Goal: Information Seeking & Learning: Learn about a topic

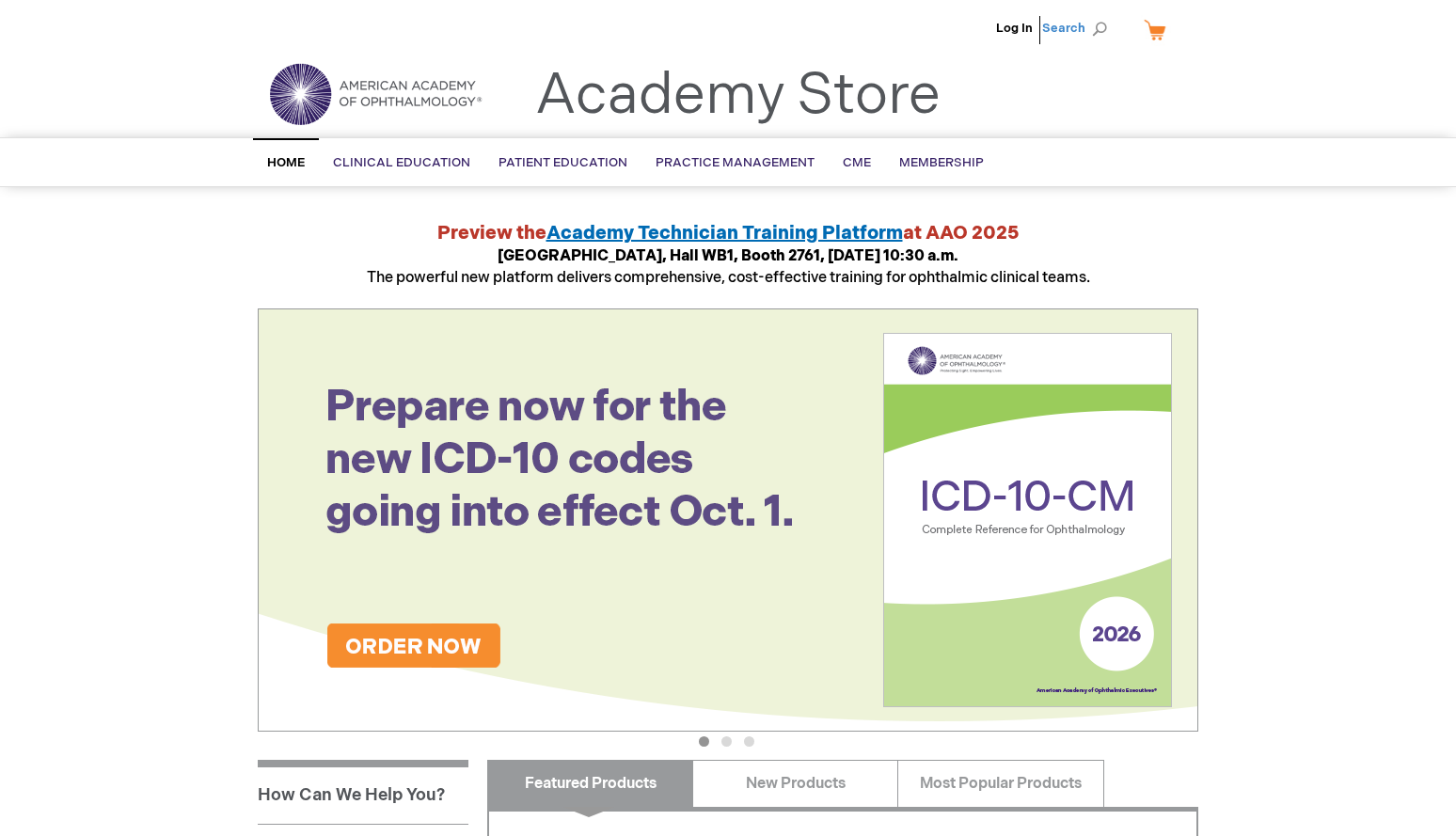
click at [1087, 26] on span "Search" at bounding box center [1077, 28] width 71 height 38
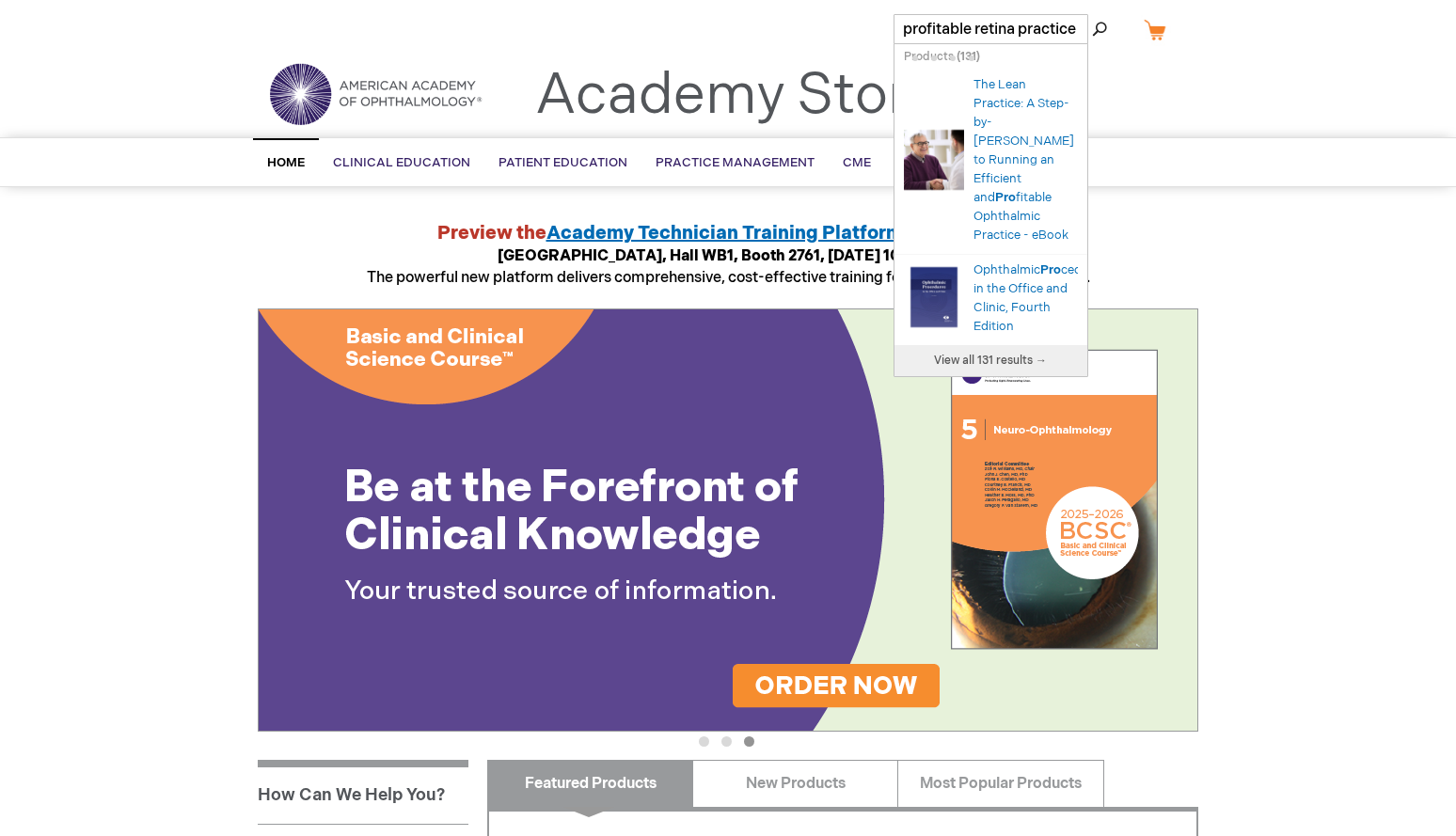
type input "profitable retina practice"
click at [1092, 14] on button "Search" at bounding box center [1099, 28] width 15 height 30
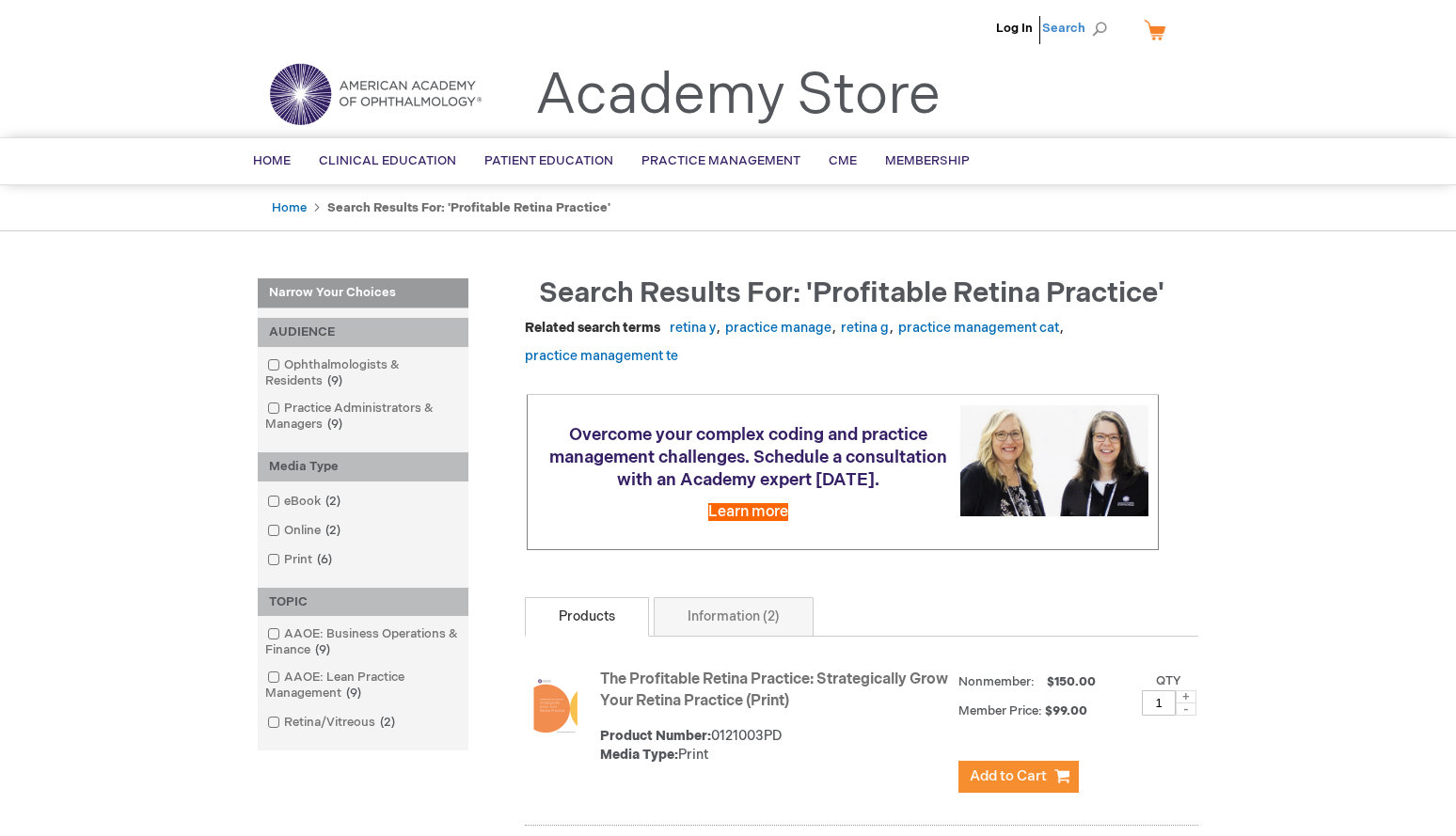
click at [1083, 28] on span "Search" at bounding box center [1077, 28] width 71 height 38
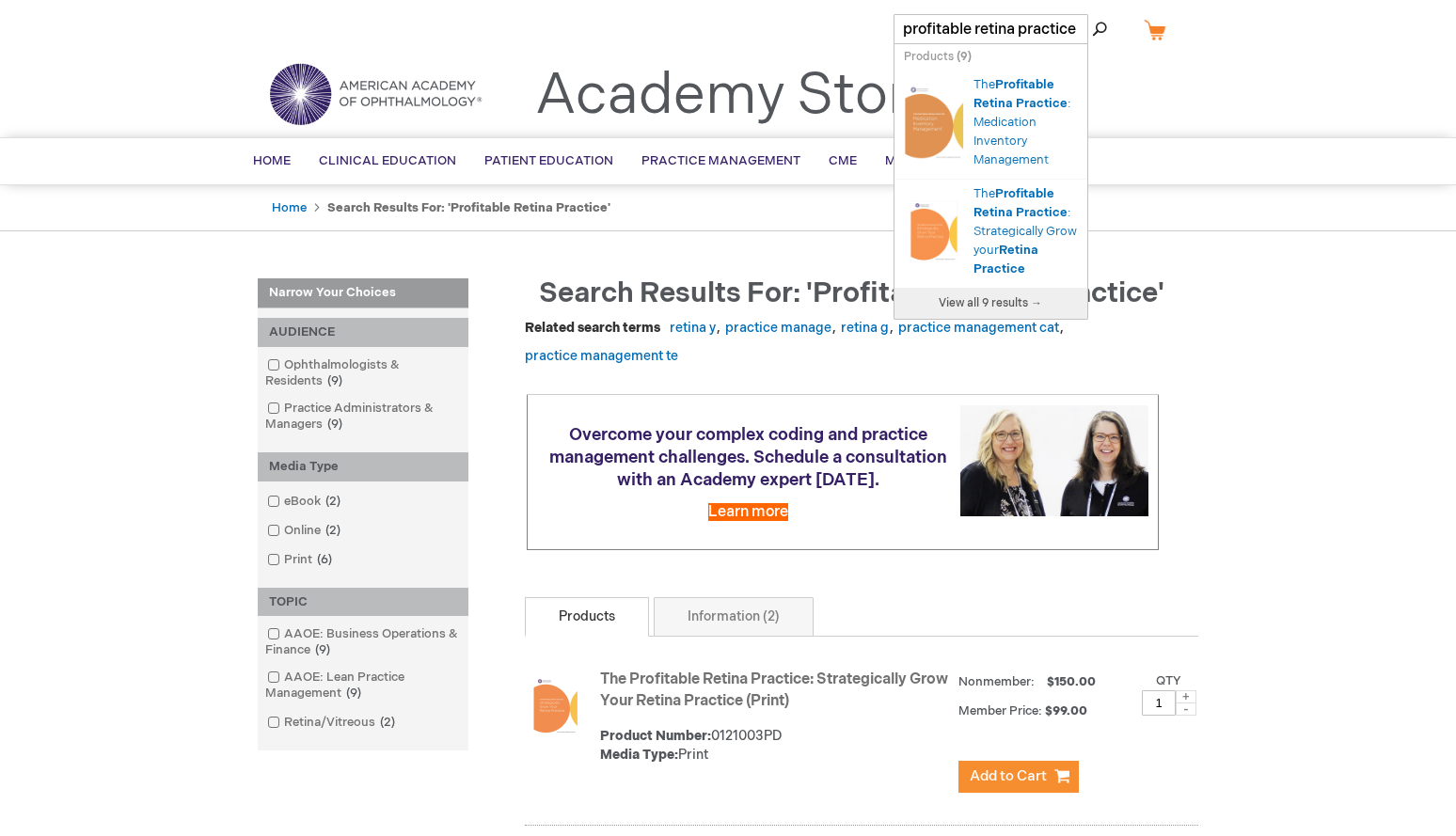
click at [1022, 34] on input "profitable retina practice" at bounding box center [991, 28] width 195 height 30
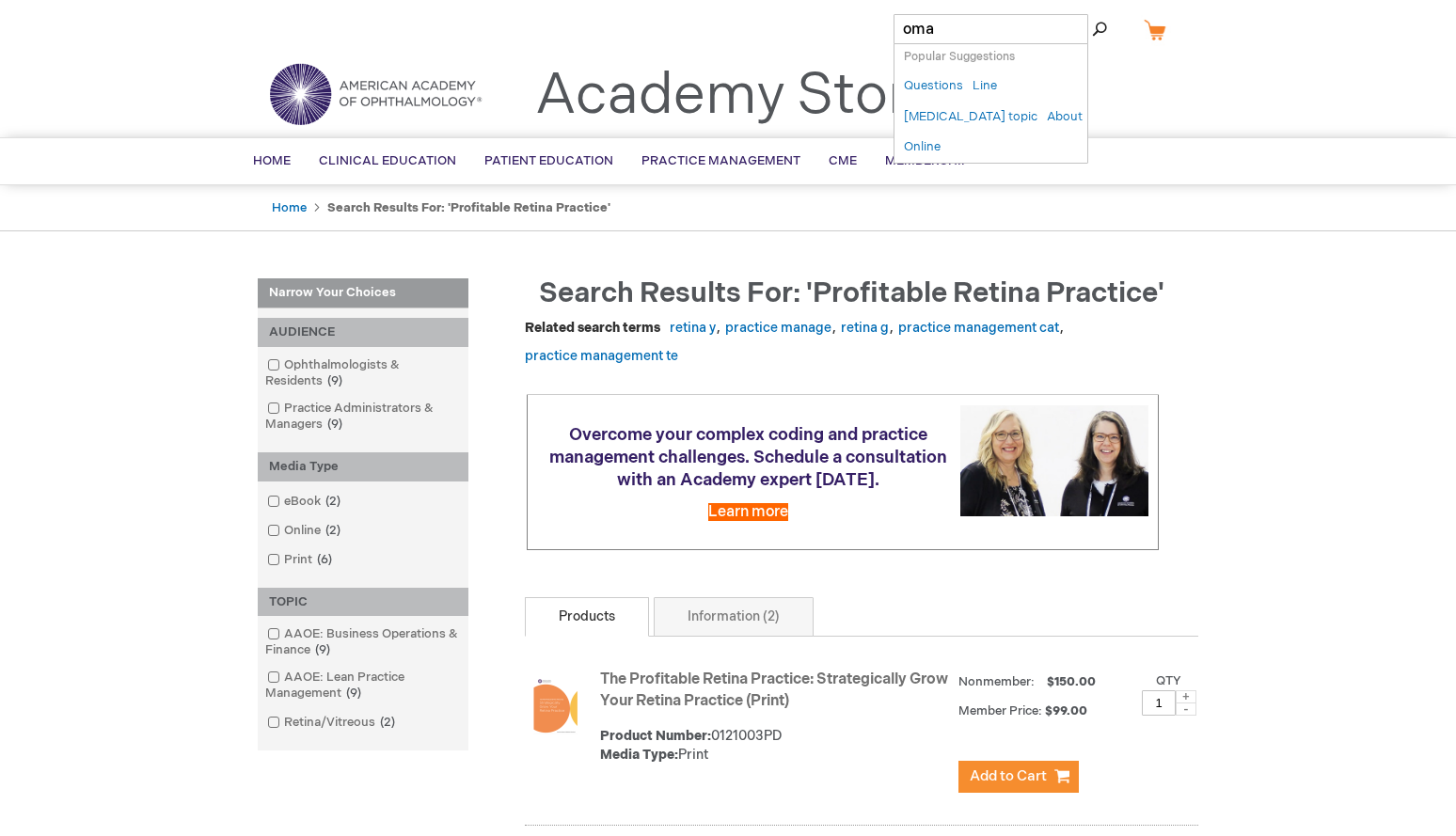
type input "oma"
click at [1092, 14] on button "Search" at bounding box center [1099, 28] width 15 height 30
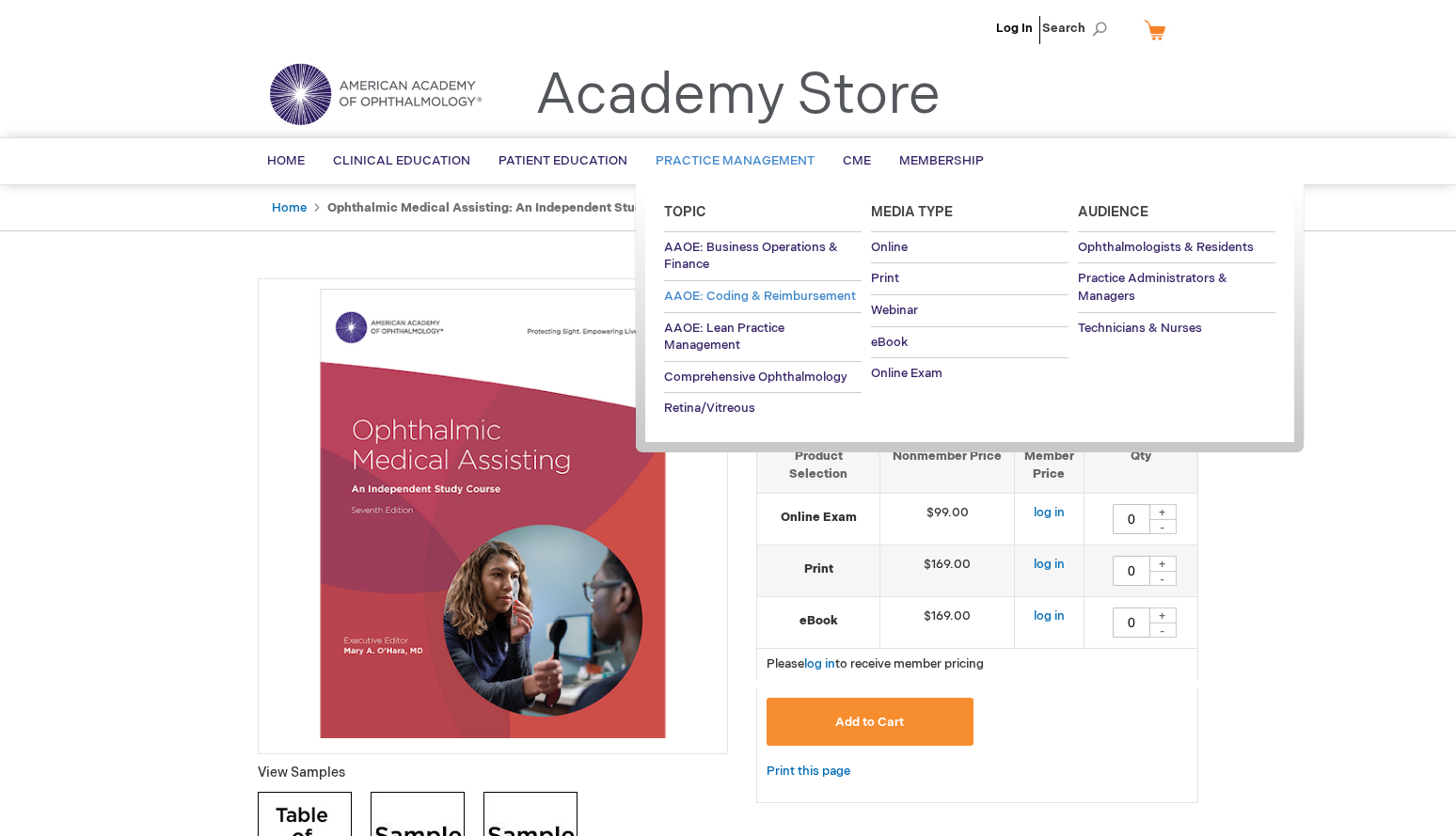
click at [734, 290] on span "AAOE: Coding & Reimbursement" at bounding box center [759, 296] width 192 height 15
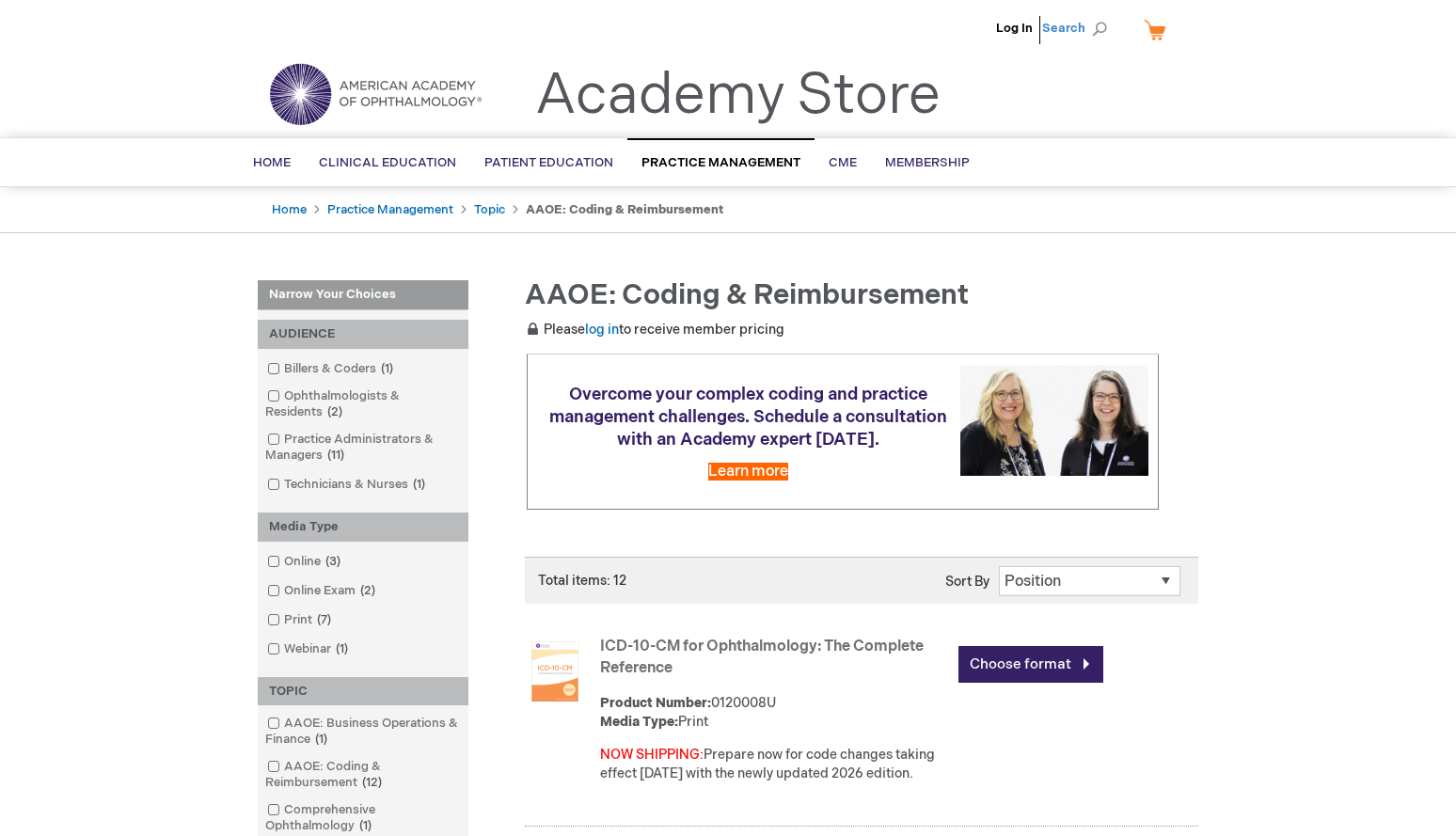
click at [1087, 29] on span "Search" at bounding box center [1077, 28] width 71 height 38
type input "brochure"
click at [1092, 14] on button "Search" at bounding box center [1099, 28] width 15 height 30
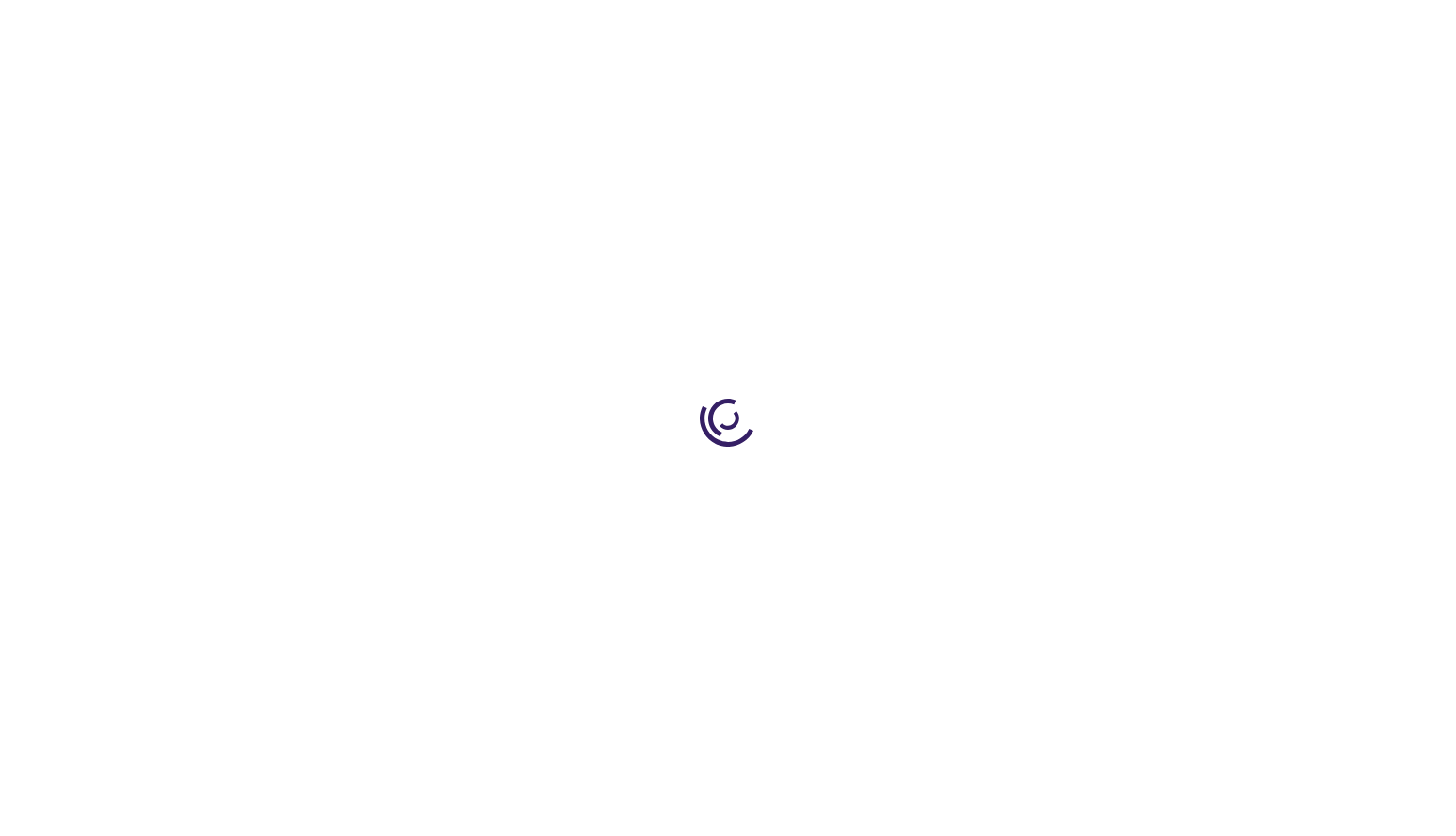
type input "0"
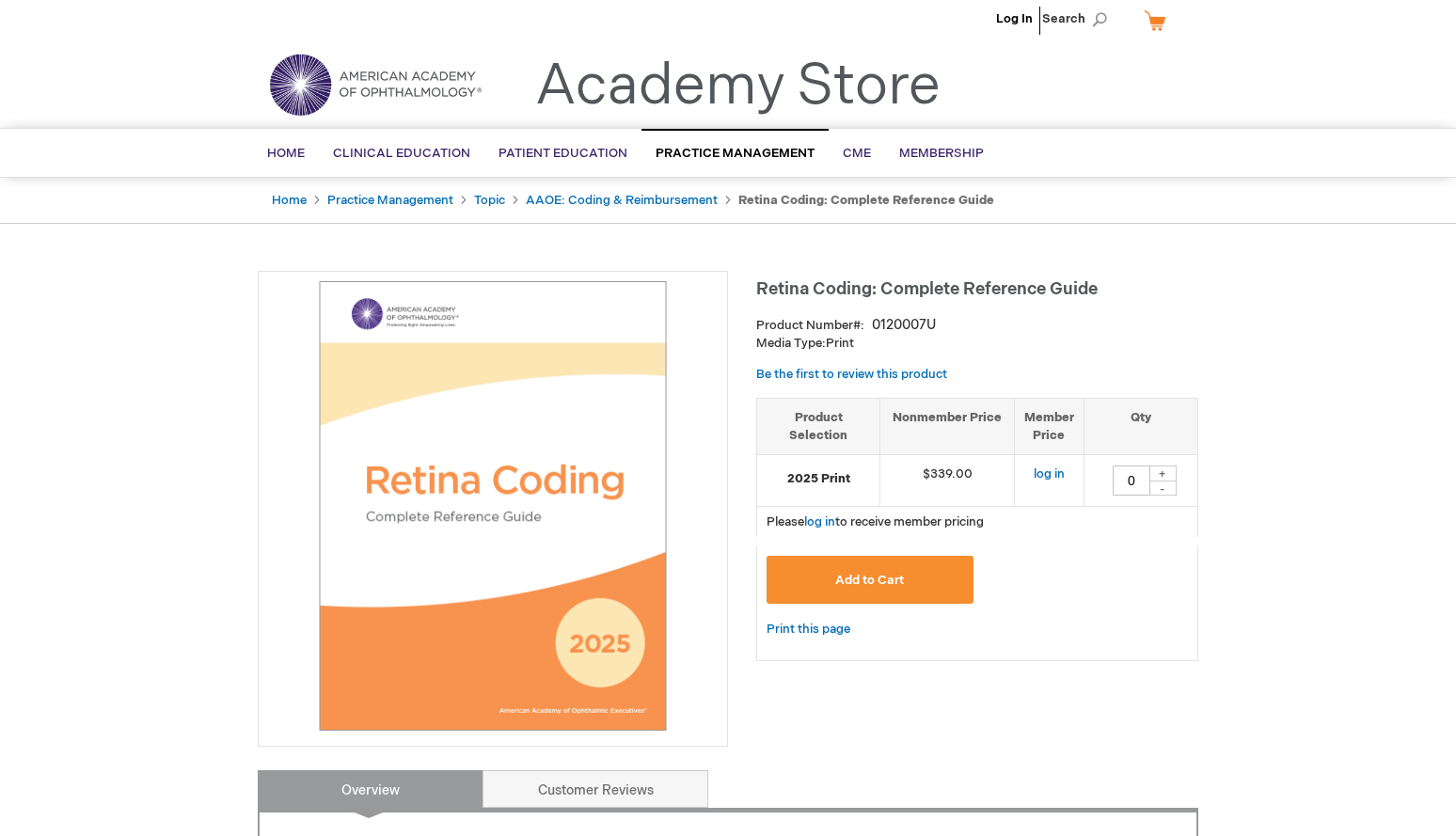
scroll to position [33, 0]
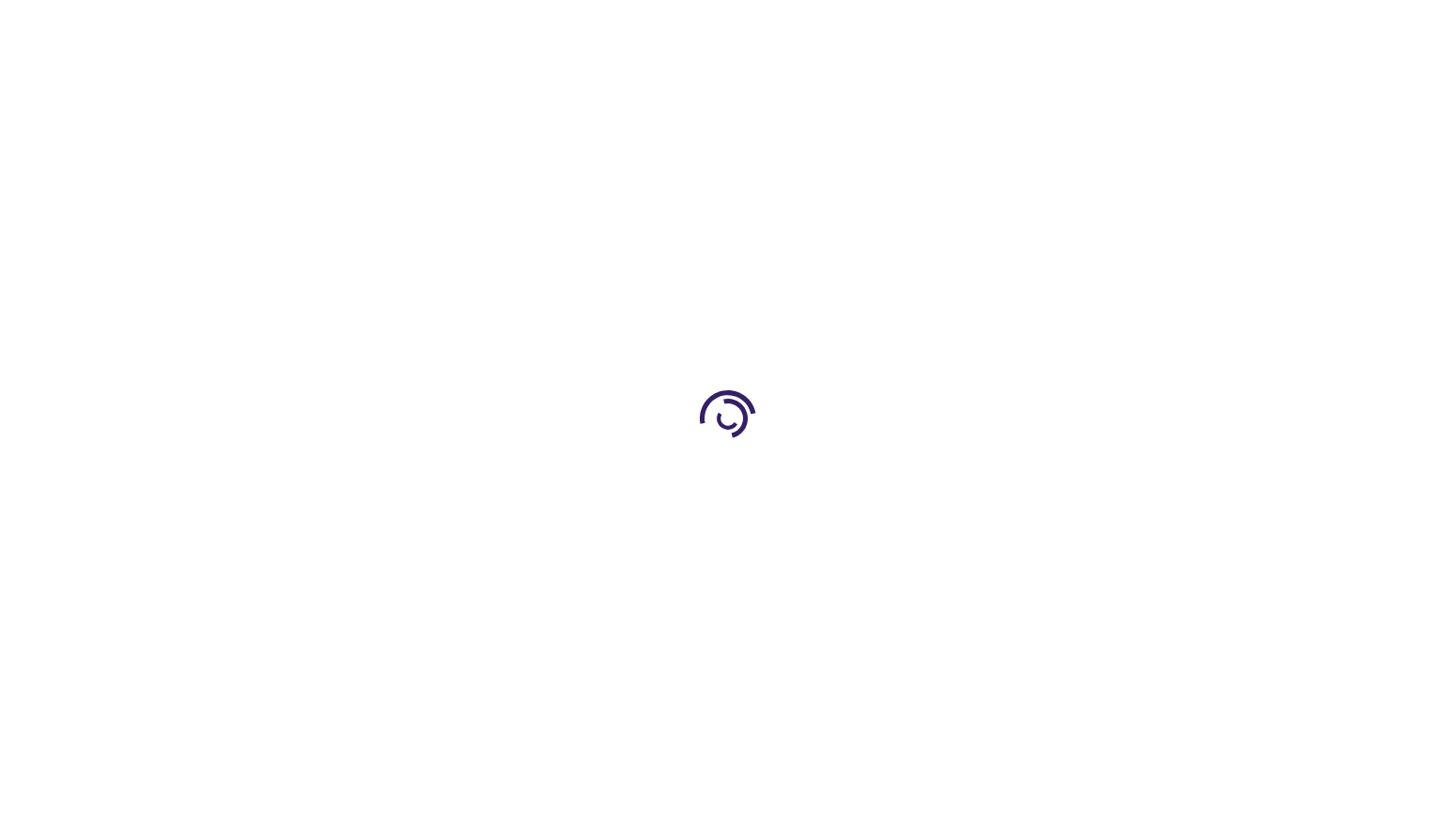
type input "0"
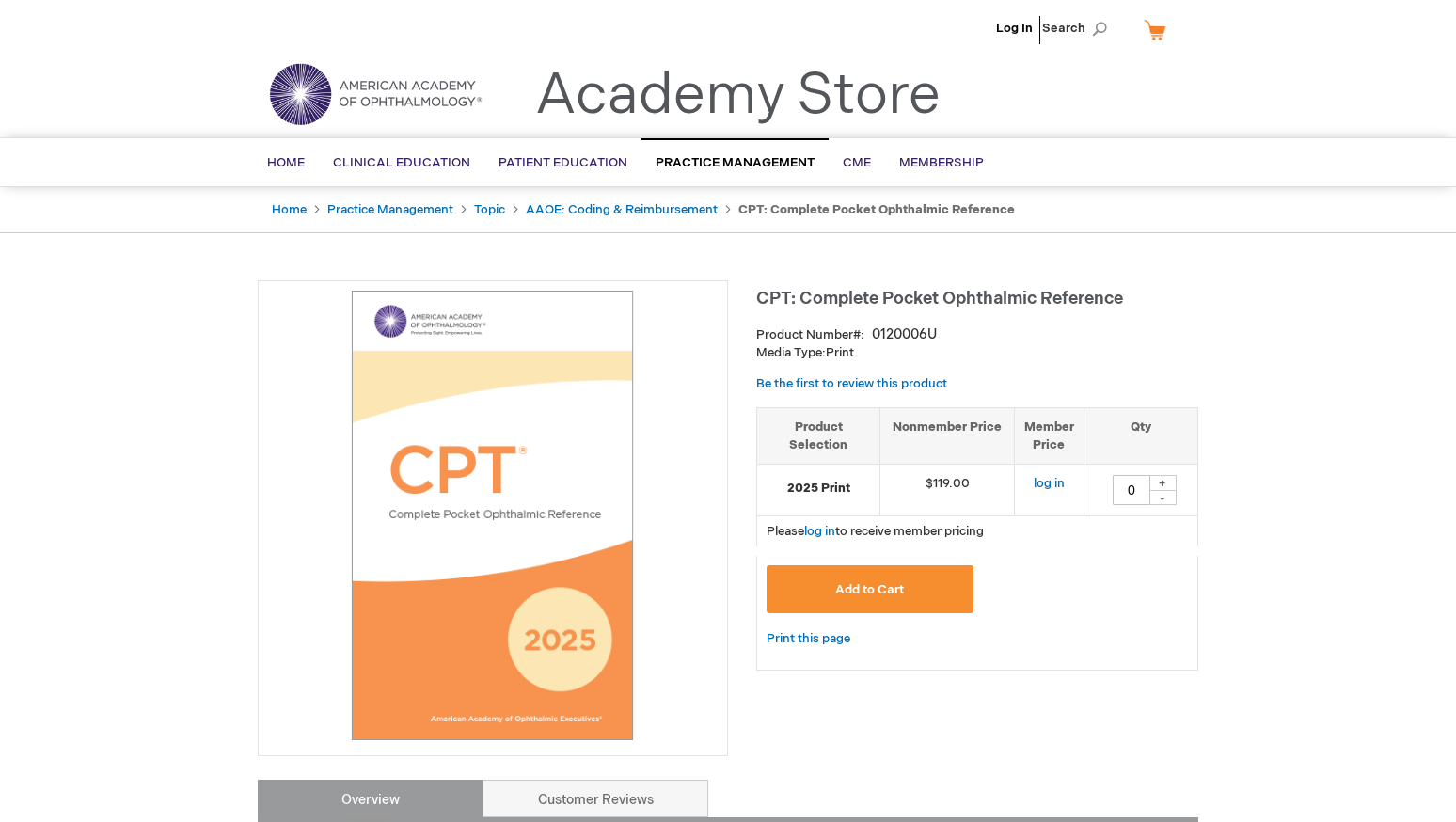
type input "0"
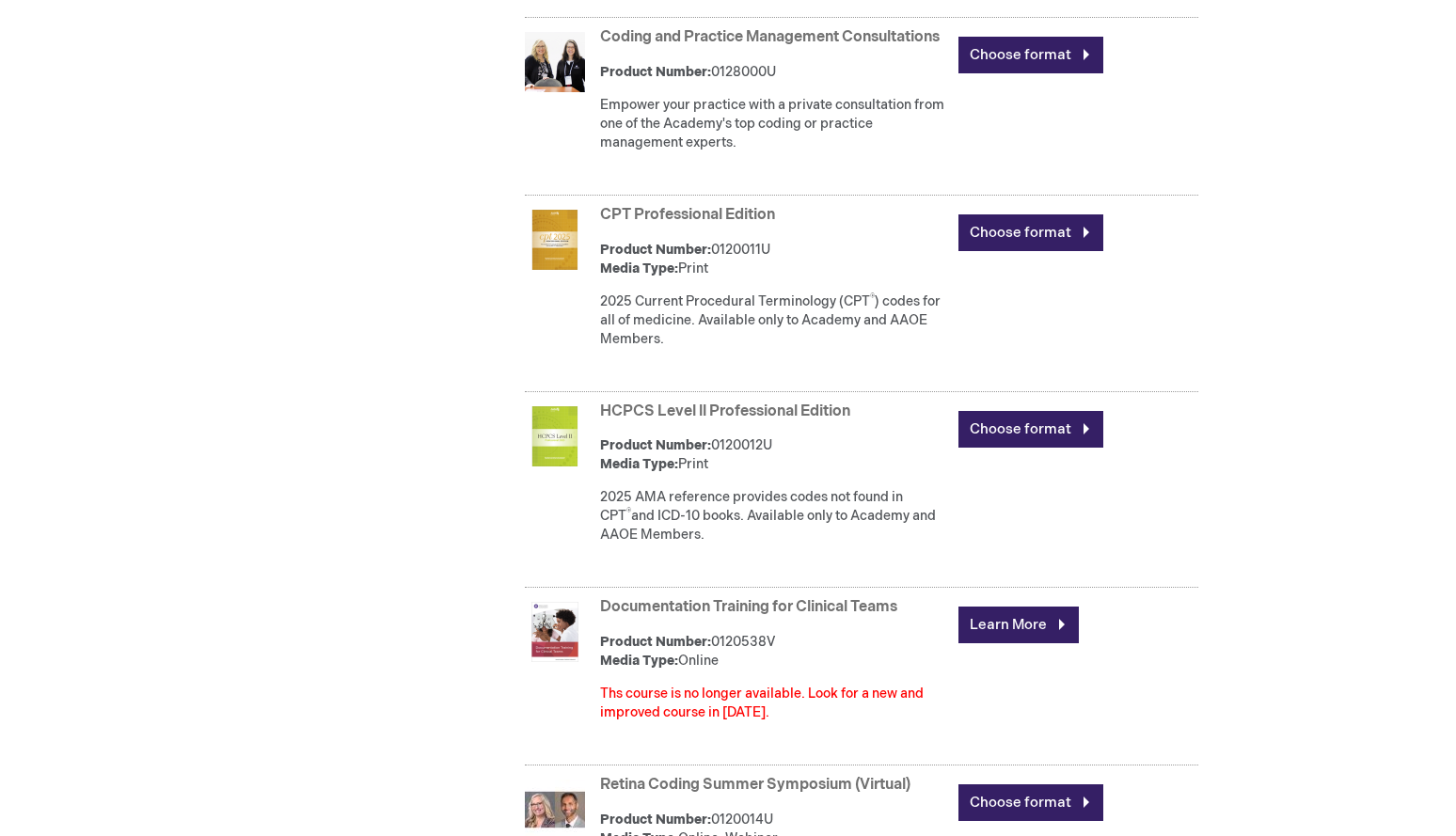
scroll to position [1627, 0]
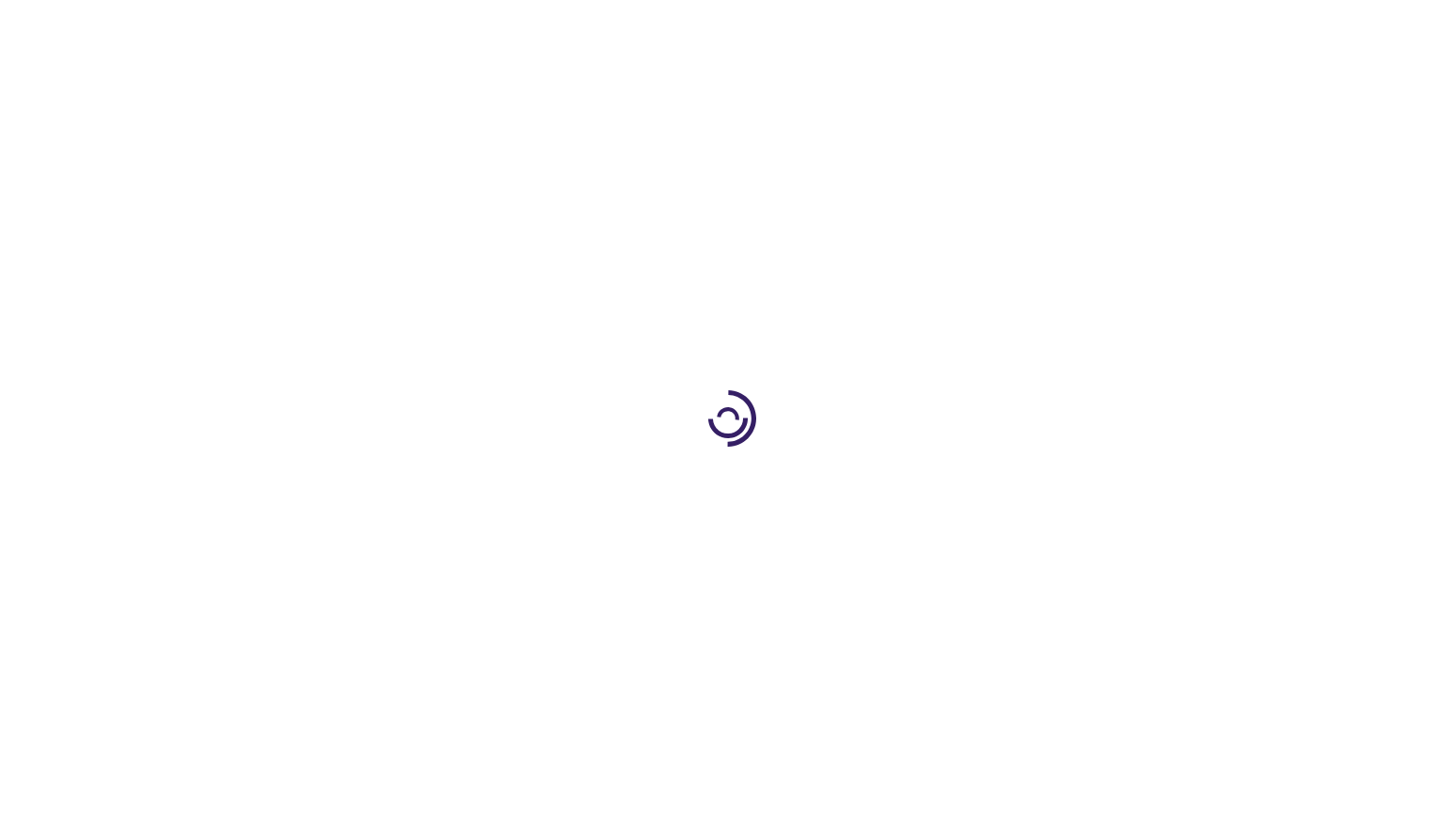
type input "0"
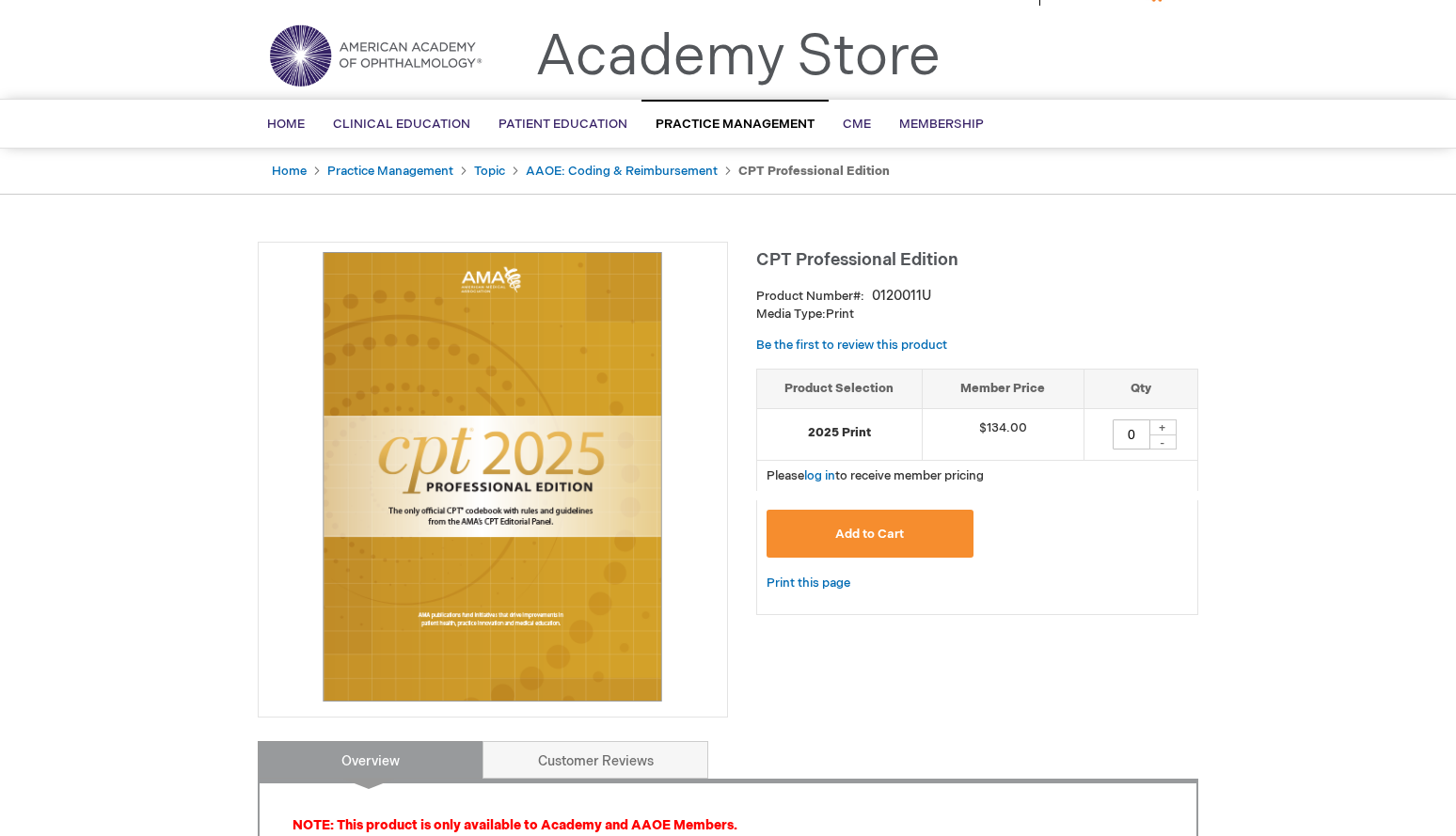
scroll to position [192, 0]
